Goal: Task Accomplishment & Management: Complete application form

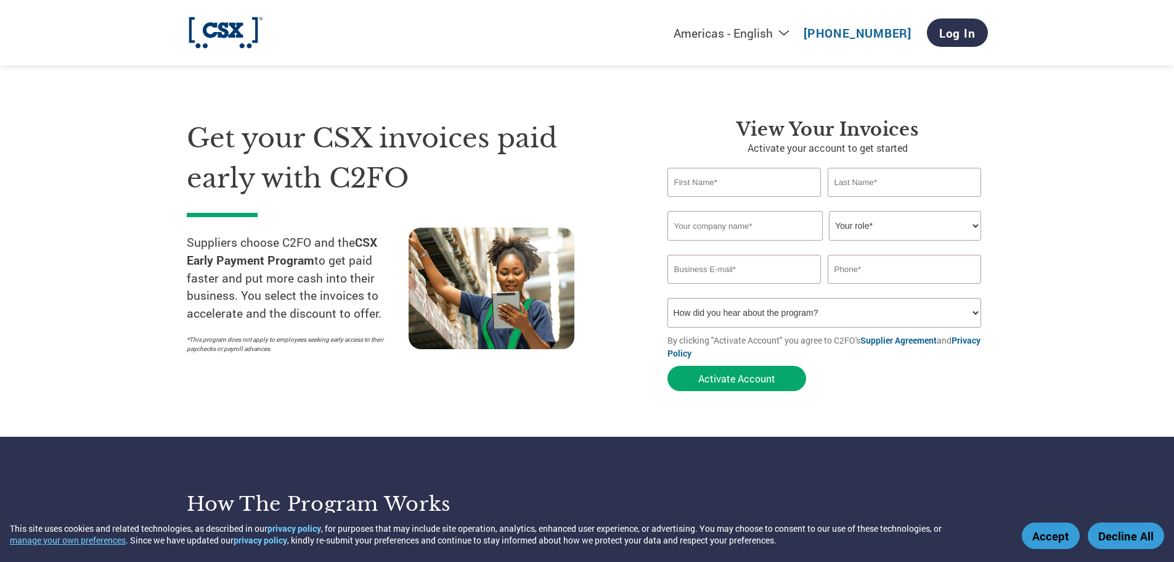
click at [977, 227] on select "Your role* CFO Controller Credit Manager Finance Director Treasurer CEO Preside…" at bounding box center [905, 226] width 152 height 30
select select "OFFICE_MANAGER"
click at [829, 211] on select "Your role* CFO Controller Credit Manager Finance Director Treasurer CEO Preside…" at bounding box center [905, 226] width 152 height 30
click at [978, 316] on select "How did you hear about the program? Received a letter Email Social Media Online…" at bounding box center [825, 313] width 314 height 30
select select "Other"
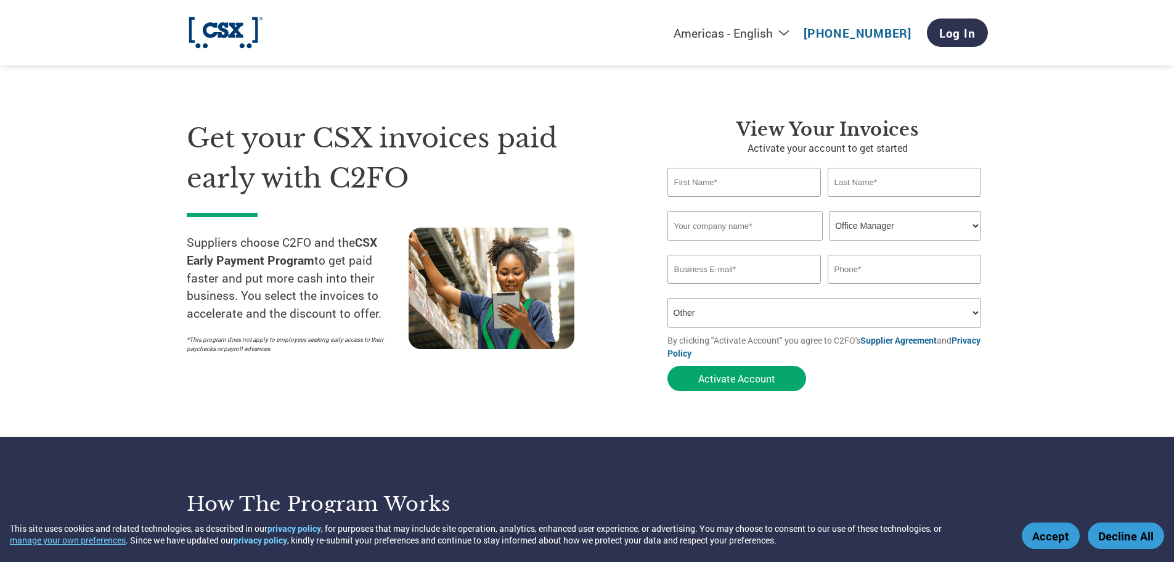
click at [668, 298] on select "How did you hear about the program? Received a letter Email Social Media Online…" at bounding box center [825, 313] width 314 height 30
click at [980, 372] on form "Invalid first name or first name is too long Invalid last name or last name is …" at bounding box center [828, 282] width 321 height 229
click at [719, 183] on input "text" at bounding box center [745, 182] width 154 height 29
type input "JaDawn"
type input "White"
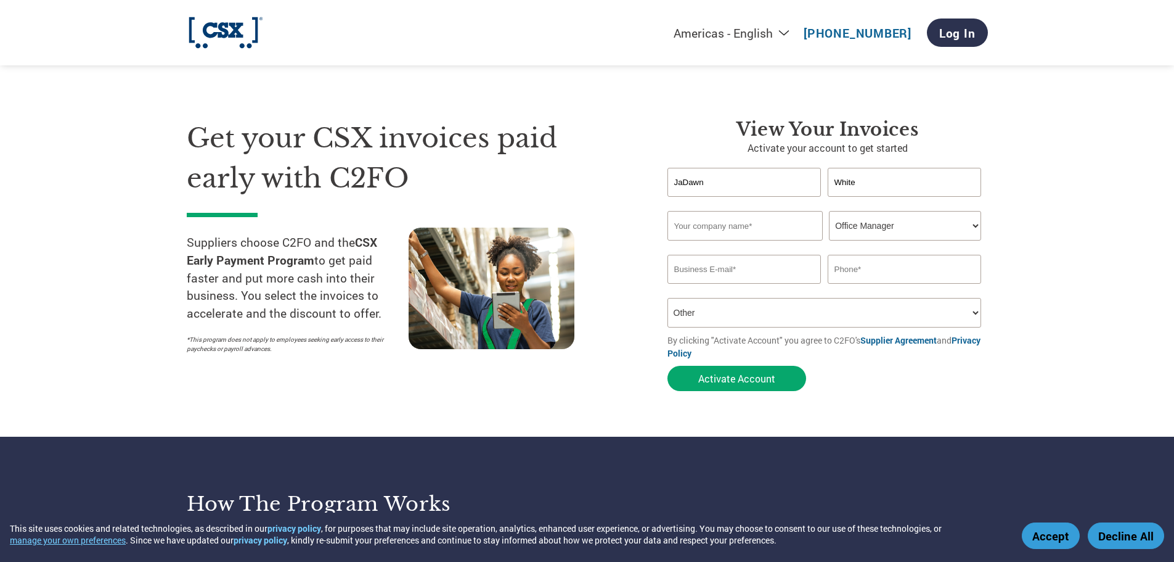
type input "Douglas Asphalt Materials"
type input "damllc1@yahoo.com"
type input "9123811559"
drag, startPoint x: 1055, startPoint y: 242, endPoint x: 1003, endPoint y: 247, distance: 52.6
click at [1056, 242] on section "Get your CSX invoices paid early with C2FO Suppliers choose C2FO and the CSX Ea…" at bounding box center [587, 242] width 1174 height 387
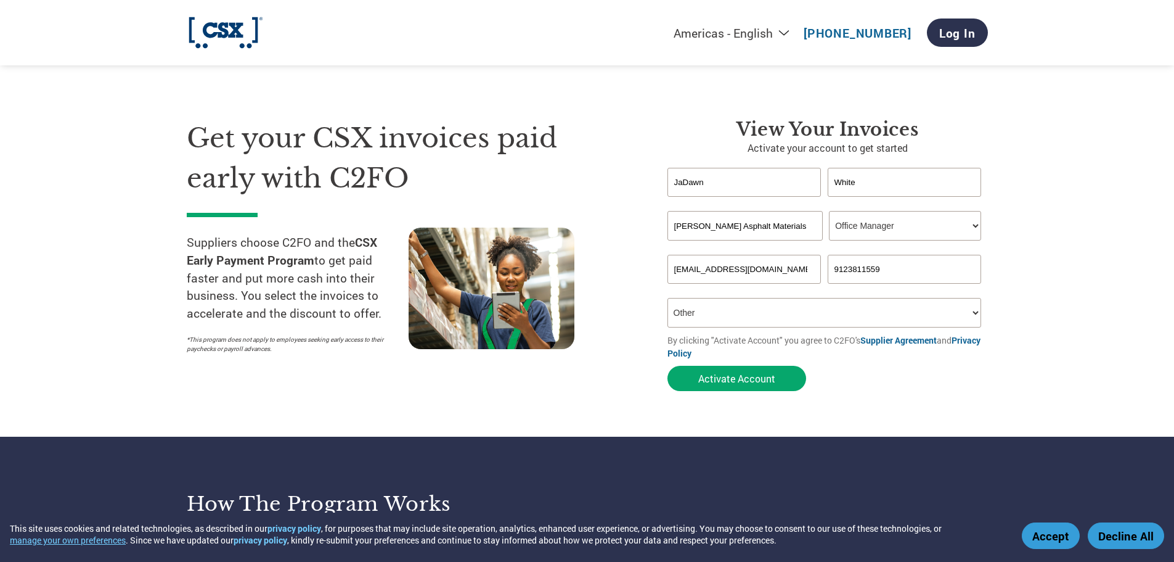
drag, startPoint x: 778, startPoint y: 231, endPoint x: 552, endPoint y: 221, distance: 225.8
click at [563, 235] on div "Get your CSX invoices paid early with C2FO Suppliers choose C2FO and the CSX Ea…" at bounding box center [587, 233] width 801 height 328
click at [708, 224] on input "text" at bounding box center [745, 226] width 155 height 30
type input "Douglas Asphalt Materials"
click at [1076, 253] on section "Get your CSX invoices paid early with C2FO Suppliers choose C2FO and the CSX Ea…" at bounding box center [587, 242] width 1174 height 387
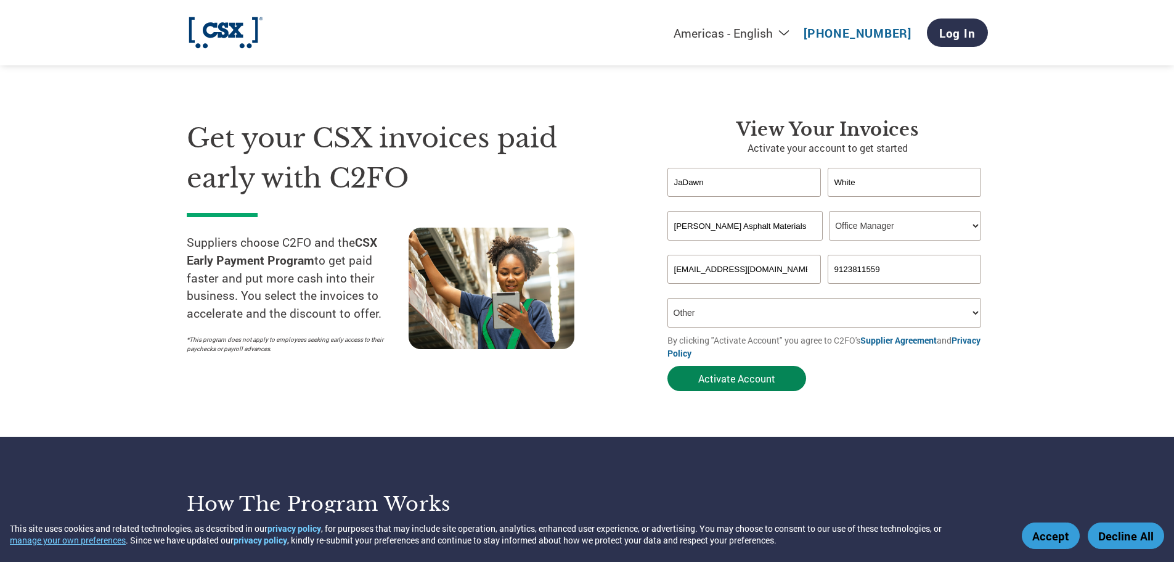
click at [727, 380] on button "Activate Account" at bounding box center [737, 378] width 139 height 25
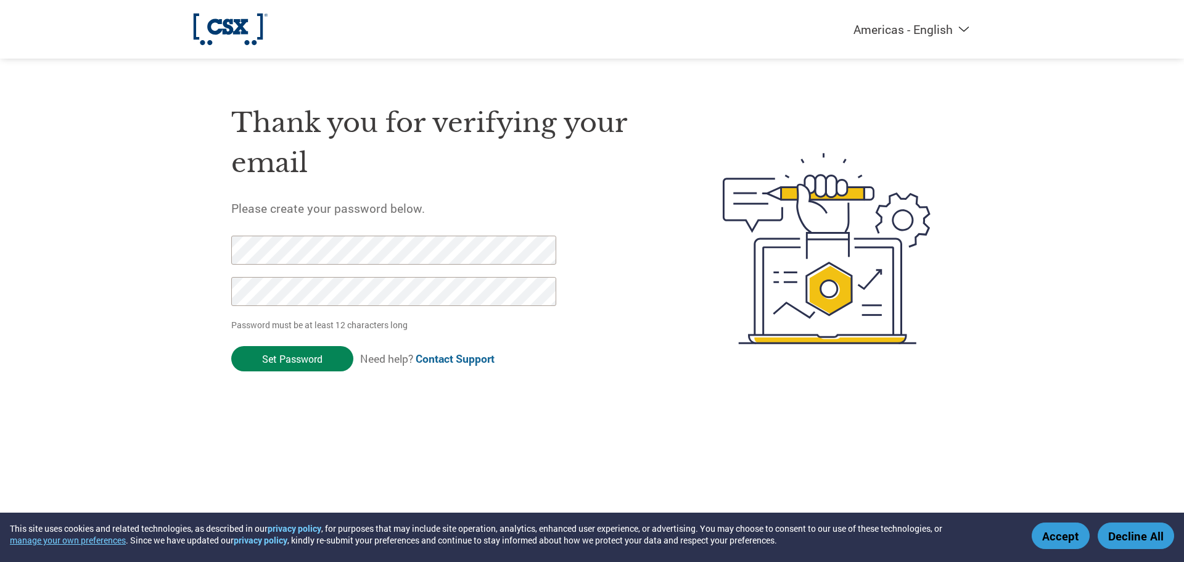
click at [283, 358] on input "Set Password" at bounding box center [292, 358] width 122 height 25
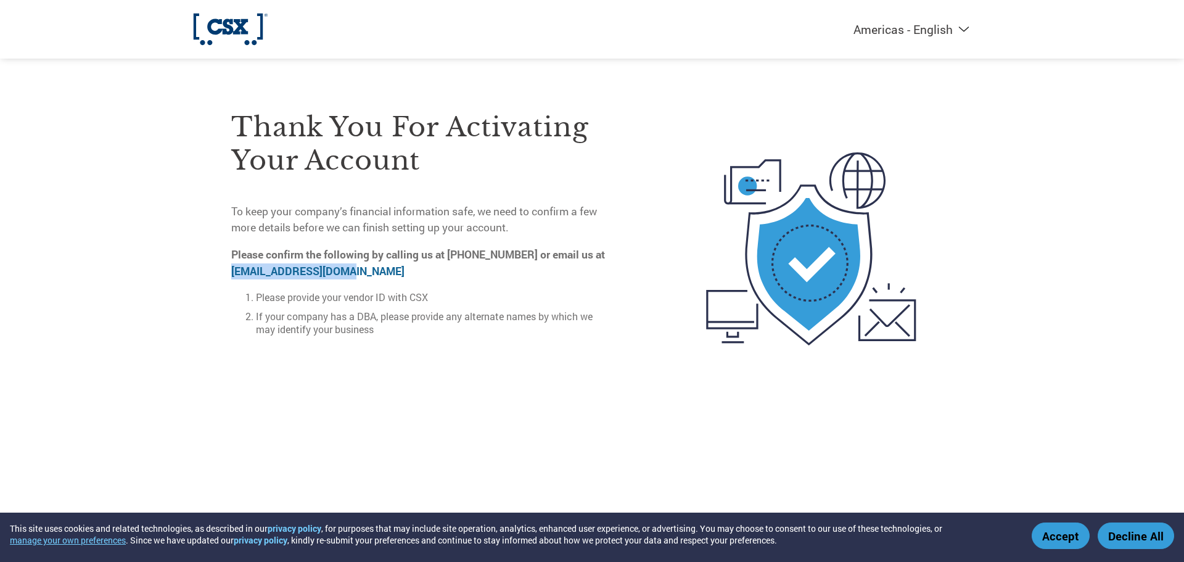
drag, startPoint x: 229, startPoint y: 268, endPoint x: 365, endPoint y: 266, distance: 136.2
click at [365, 266] on div "Thank you for activating your account To keep your company’s financial informat…" at bounding box center [591, 249] width 801 height 330
copy link "[EMAIL_ADDRESS][DOMAIN_NAME]"
click at [506, 403] on div "Thank you for activating your account To keep your company’s financial informat…" at bounding box center [422, 249] width 382 height 330
